Goal: Information Seeking & Learning: Learn about a topic

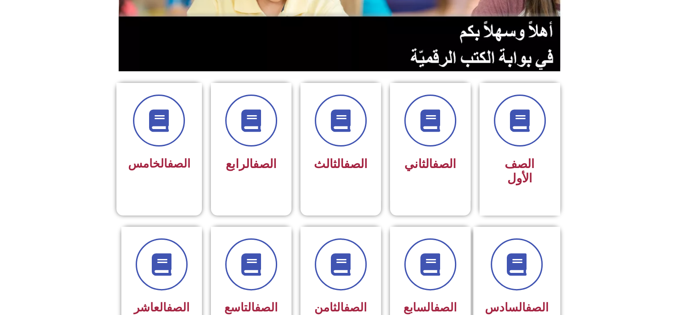
scroll to position [185, 0]
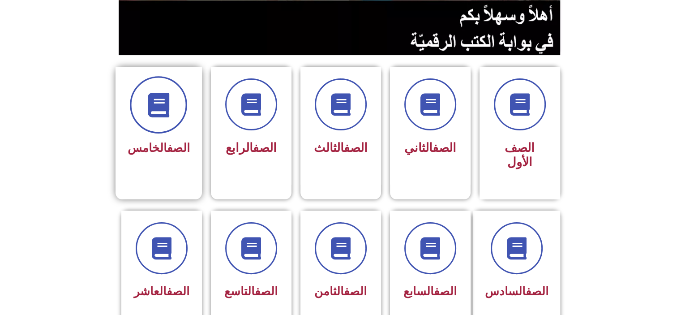
click at [164, 116] on span at bounding box center [158, 104] width 57 height 57
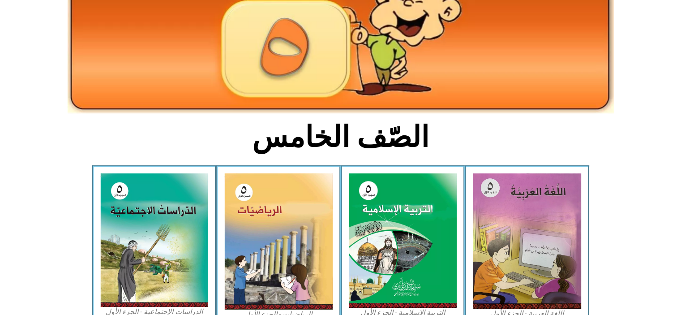
scroll to position [128, 0]
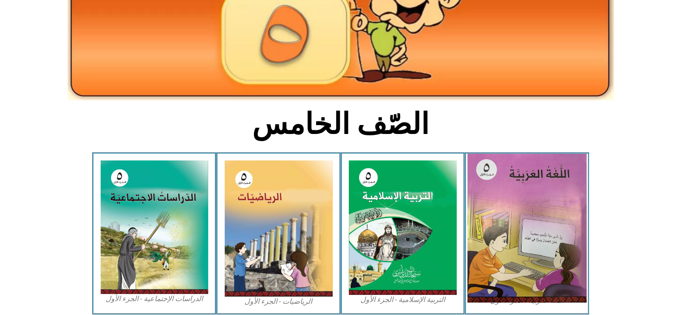
click at [507, 213] on img at bounding box center [527, 228] width 119 height 149
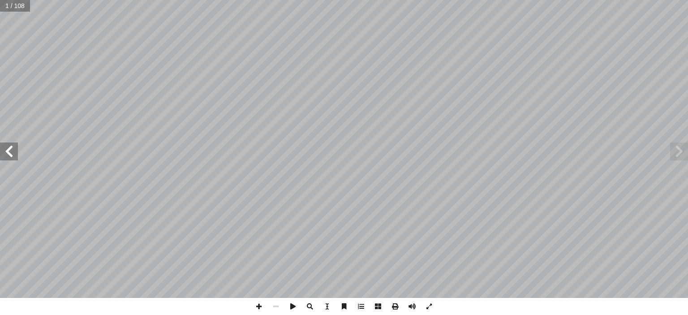
click at [8, 152] on span at bounding box center [9, 151] width 18 height 18
click at [7, 152] on span at bounding box center [9, 151] width 18 height 18
click at [7, 149] on span at bounding box center [9, 151] width 18 height 18
click at [7, 154] on span at bounding box center [9, 151] width 18 height 18
click at [8, 150] on span at bounding box center [9, 151] width 18 height 18
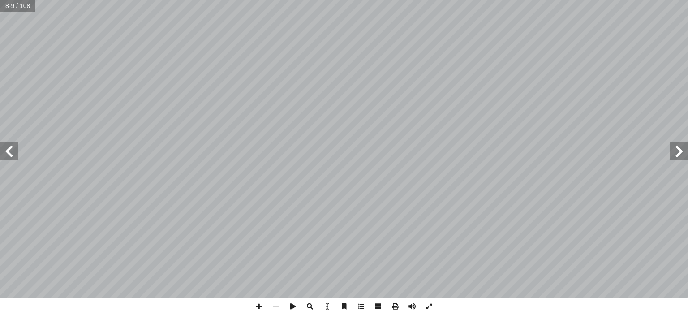
click at [14, 157] on span at bounding box center [9, 151] width 18 height 18
click at [7, 152] on span at bounding box center [9, 151] width 18 height 18
click at [9, 152] on span at bounding box center [9, 151] width 18 height 18
click at [10, 152] on span at bounding box center [9, 151] width 18 height 18
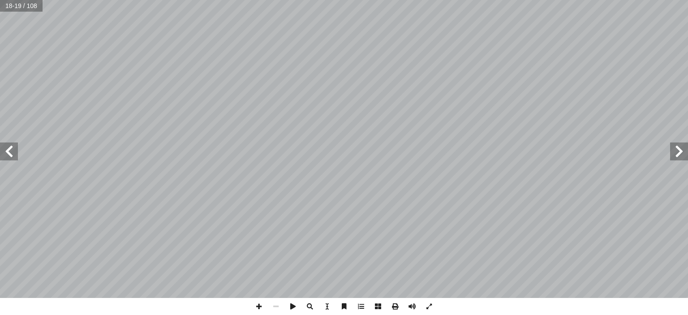
click at [9, 150] on span at bounding box center [9, 151] width 18 height 18
click at [10, 151] on span at bounding box center [9, 151] width 18 height 18
click at [10, 152] on span at bounding box center [9, 151] width 18 height 18
click at [10, 151] on span at bounding box center [9, 151] width 18 height 18
click at [11, 152] on span at bounding box center [9, 151] width 18 height 18
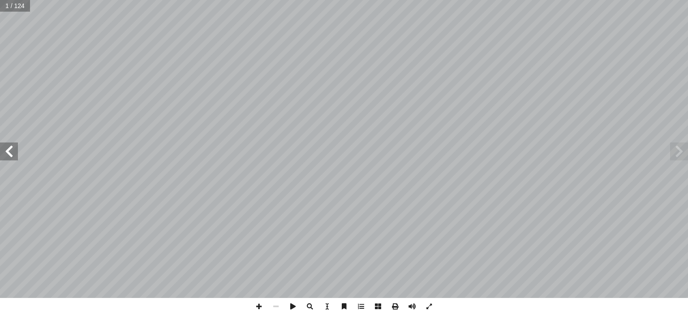
click at [10, 150] on span at bounding box center [9, 151] width 18 height 18
click at [9, 149] on span at bounding box center [9, 151] width 18 height 18
click at [13, 152] on span at bounding box center [9, 151] width 18 height 18
click at [12, 149] on span at bounding box center [9, 151] width 18 height 18
click at [9, 152] on span at bounding box center [9, 151] width 18 height 18
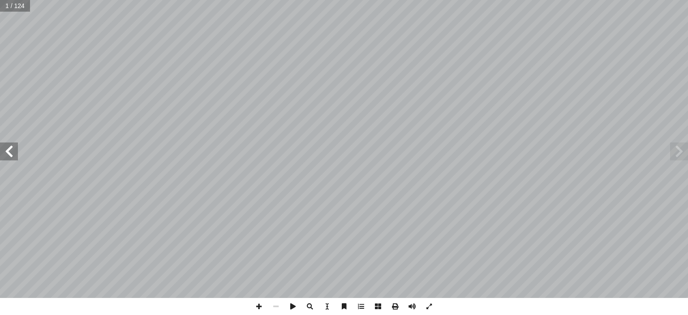
click at [9, 152] on span at bounding box center [9, 151] width 18 height 18
click at [9, 150] on span at bounding box center [9, 151] width 18 height 18
click at [10, 150] on span at bounding box center [9, 151] width 18 height 18
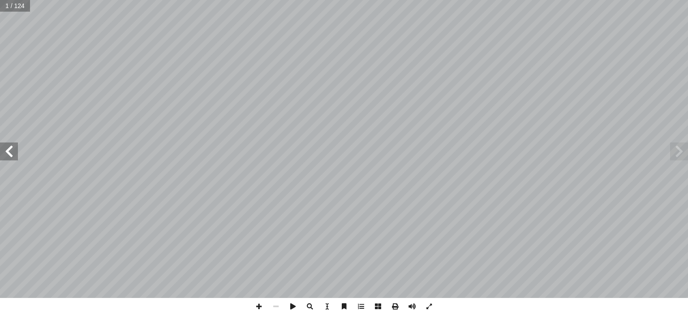
click at [10, 150] on span at bounding box center [9, 151] width 18 height 18
click at [13, 153] on span at bounding box center [9, 151] width 18 height 18
click at [12, 156] on span at bounding box center [9, 151] width 18 height 18
click at [9, 156] on span at bounding box center [9, 151] width 18 height 18
click at [10, 151] on span at bounding box center [9, 151] width 18 height 18
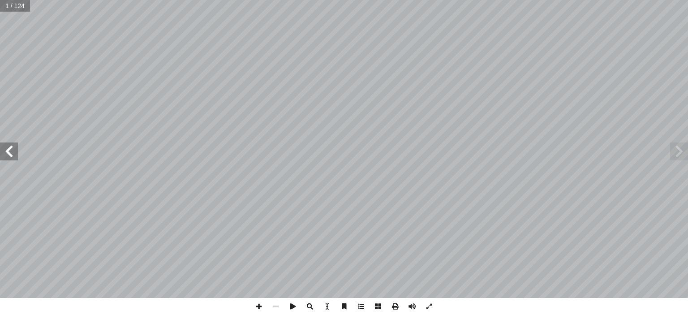
click at [12, 156] on span at bounding box center [9, 151] width 18 height 18
click at [12, 154] on span at bounding box center [9, 151] width 18 height 18
click at [10, 152] on span at bounding box center [9, 151] width 18 height 18
click at [12, 158] on span at bounding box center [9, 151] width 18 height 18
click at [1, 156] on span at bounding box center [9, 151] width 18 height 18
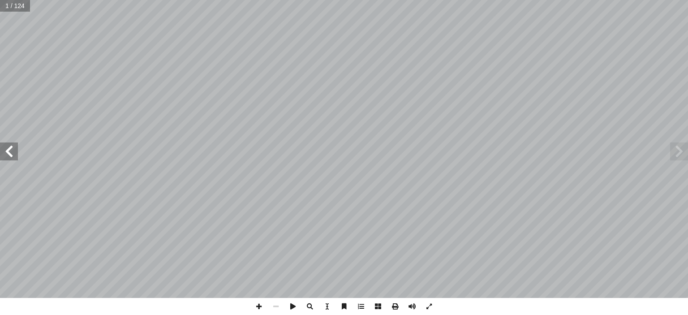
click at [0, 156] on span at bounding box center [9, 151] width 18 height 18
click at [15, 158] on span at bounding box center [9, 151] width 18 height 18
click at [9, 155] on span at bounding box center [9, 151] width 18 height 18
click at [0, 150] on span at bounding box center [9, 151] width 18 height 18
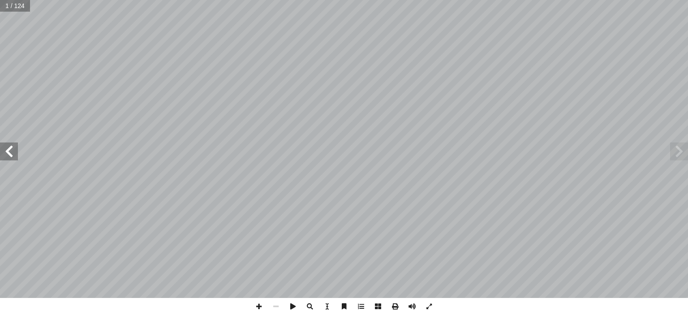
click at [0, 149] on span at bounding box center [9, 151] width 18 height 18
click at [2, 145] on span at bounding box center [9, 151] width 18 height 18
click at [4, 152] on span at bounding box center [9, 151] width 18 height 18
click at [7, 154] on span at bounding box center [9, 151] width 18 height 18
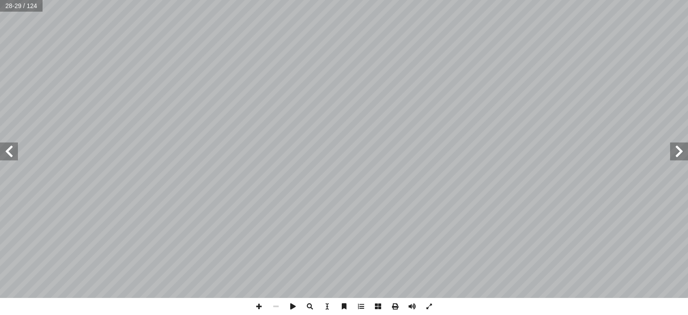
click at [7, 154] on span at bounding box center [9, 151] width 18 height 18
click at [9, 153] on span at bounding box center [9, 151] width 18 height 18
click at [10, 152] on span at bounding box center [9, 151] width 18 height 18
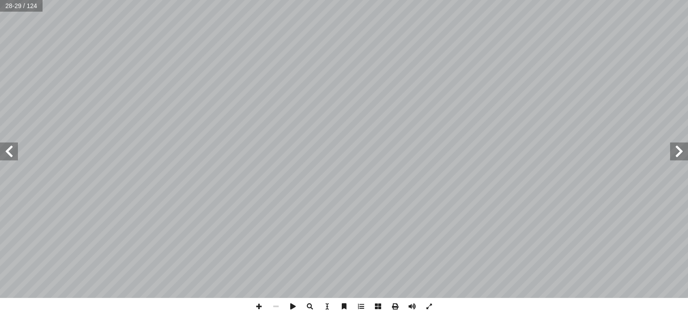
click at [10, 153] on span at bounding box center [9, 151] width 18 height 18
click at [11, 153] on span at bounding box center [9, 151] width 18 height 18
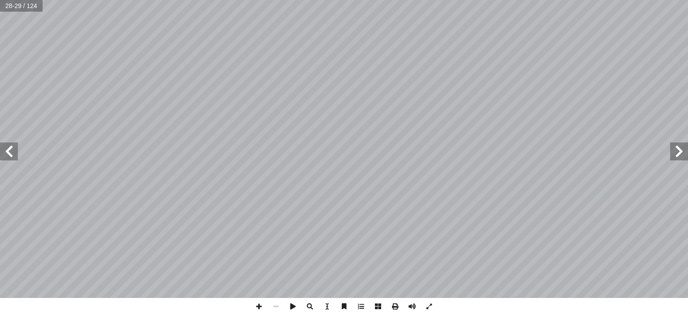
click at [11, 150] on span at bounding box center [9, 151] width 18 height 18
click at [4, 151] on span at bounding box center [9, 151] width 18 height 18
click at [3, 147] on span at bounding box center [9, 151] width 18 height 18
click at [4, 154] on span at bounding box center [9, 151] width 18 height 18
click at [4, 146] on span at bounding box center [9, 151] width 18 height 18
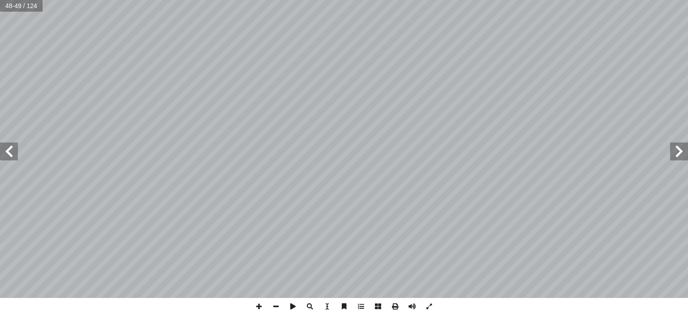
click at [9, 145] on span at bounding box center [9, 151] width 18 height 18
